Goal: Transaction & Acquisition: Obtain resource

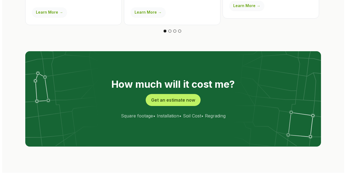
scroll to position [1092, 0]
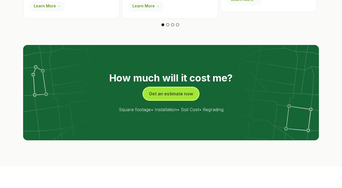
click at [171, 88] on button "Get an estimate now" at bounding box center [171, 94] width 55 height 12
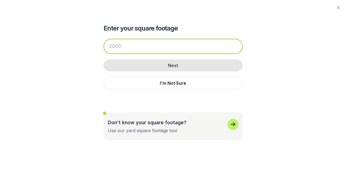
click at [123, 47] on input "number" at bounding box center [173, 46] width 139 height 15
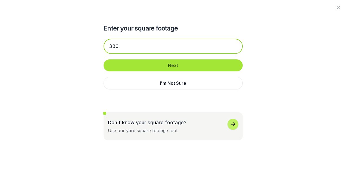
type input "330"
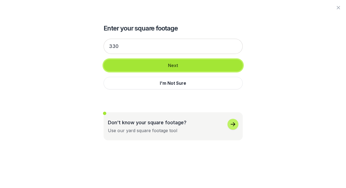
click at [170, 65] on button "Next" at bounding box center [173, 65] width 139 height 12
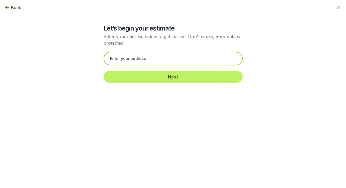
click at [157, 60] on input "text" at bounding box center [173, 59] width 139 height 14
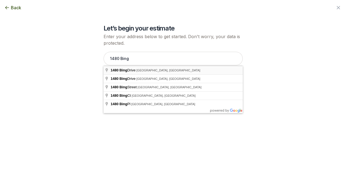
type input "[STREET_ADDRESS]"
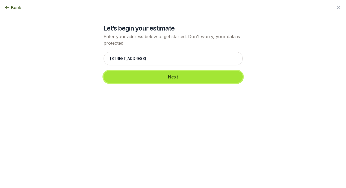
click at [175, 75] on button "Next" at bounding box center [173, 77] width 139 height 12
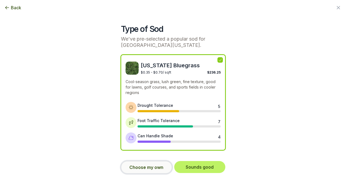
click at [145, 167] on button "Choose my own" at bounding box center [146, 167] width 51 height 13
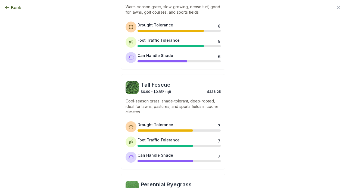
scroll to position [272, 0]
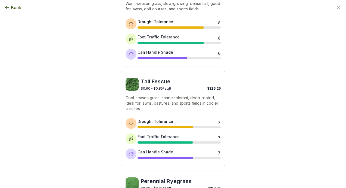
click at [171, 107] on p "Cool-season grass, shade-tolerant, deep-rooted, ideal for lawns, pastures, and …" at bounding box center [173, 103] width 95 height 16
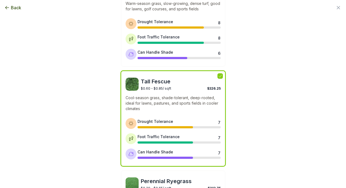
click at [172, 105] on p "Cool-season grass, shade-tolerant, deep-rooted, ideal for lawns, pastures, and …" at bounding box center [173, 103] width 95 height 16
click at [219, 76] on icon at bounding box center [220, 76] width 4 height 4
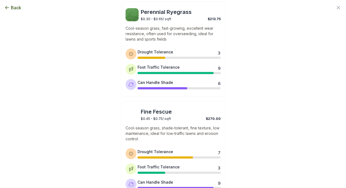
scroll to position [476, 0]
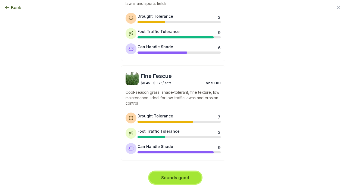
click at [168, 178] on button "Sounds good" at bounding box center [175, 177] width 52 height 12
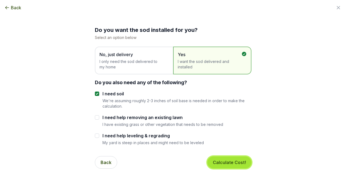
click at [226, 162] on button "Calculate Cost!" at bounding box center [229, 162] width 44 height 12
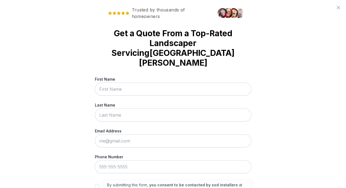
scroll to position [1, 0]
type input "Nitai"
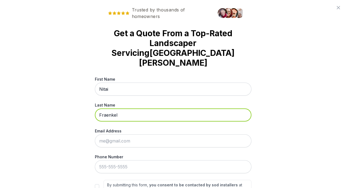
type input "Fraenkel"
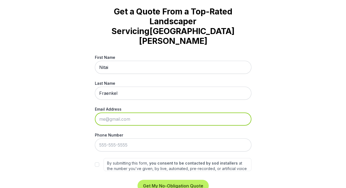
scroll to position [26, 0]
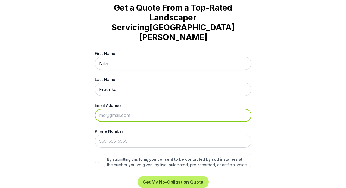
drag, startPoint x: 136, startPoint y: 93, endPoint x: 128, endPoint y: 93, distance: 7.9
click at [128, 108] on input "Email Address" at bounding box center [173, 114] width 157 height 13
paste input "sodcalculator"
type input "[EMAIL_ADDRESS][DOMAIN_NAME]"
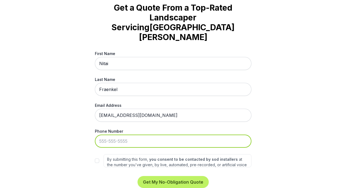
click at [111, 134] on input "Phone Number" at bounding box center [173, 140] width 157 height 13
type input "[PHONE_NUMBER]"
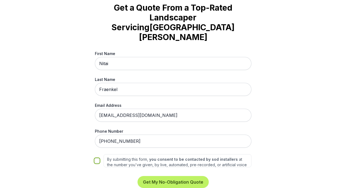
click at [96, 158] on input "By submitting this form, you consent to be contacted by sod installers at the n…" at bounding box center [97, 160] width 4 height 4
checkbox input "true"
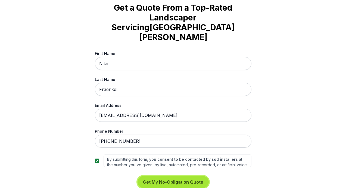
click at [163, 176] on button "Get My No-Obligation Quote" at bounding box center [173, 182] width 71 height 12
